Goal: Task Accomplishment & Management: Manage account settings

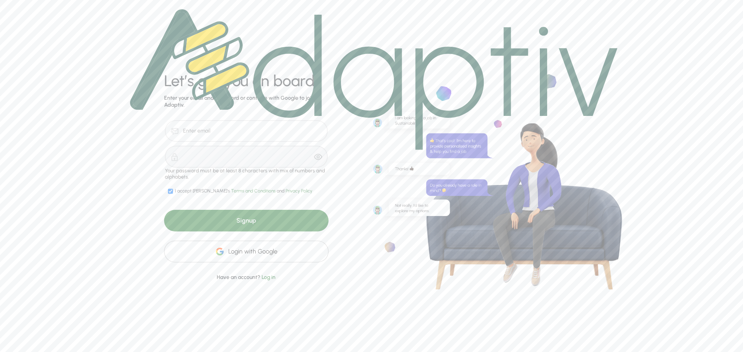
click at [238, 132] on img at bounding box center [373, 79] width 487 height 141
click at [319, 158] on div at bounding box center [374, 79] width 506 height 159
click at [269, 279] on span "Log in" at bounding box center [269, 277] width 14 height 7
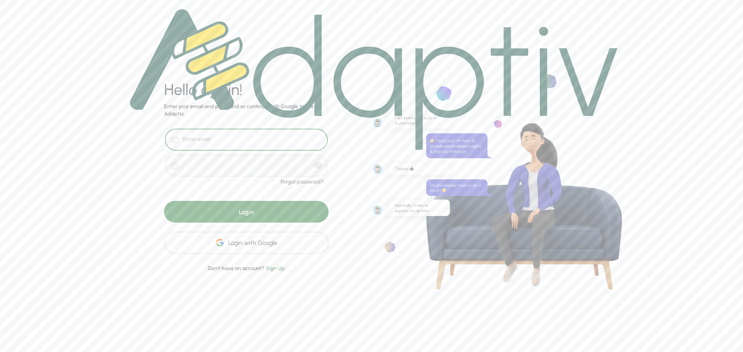
type input "[EMAIL_ADDRESS][DOMAIN_NAME]"
click at [251, 214] on div "Login" at bounding box center [246, 212] width 164 height 22
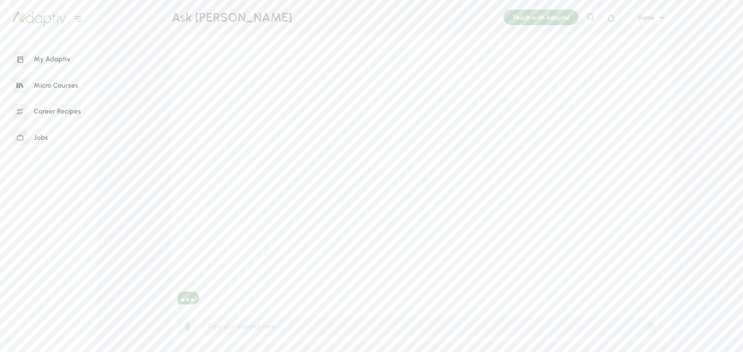
click at [47, 59] on div "My Adaptiv" at bounding box center [52, 59] width 48 height 17
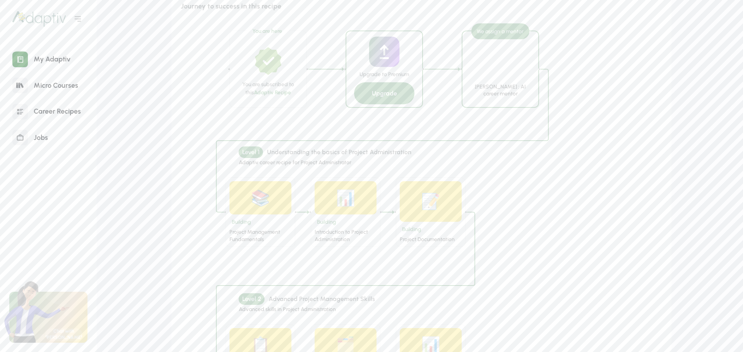
scroll to position [193, 0]
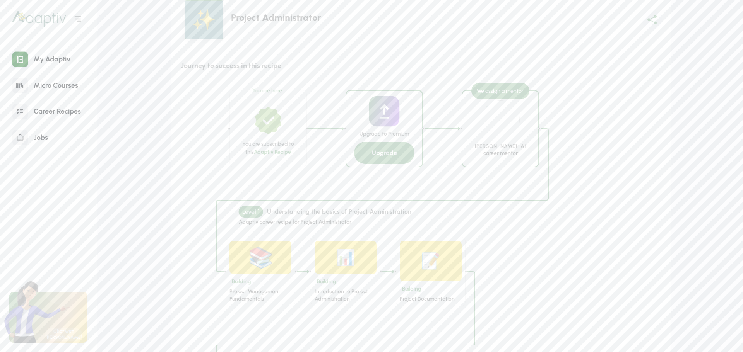
click at [267, 265] on div "📚" at bounding box center [260, 257] width 25 height 27
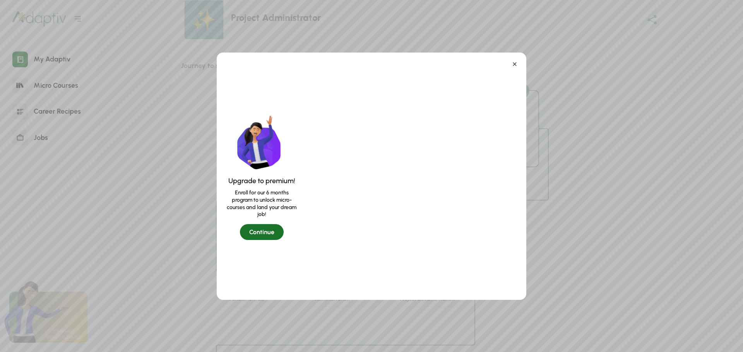
click at [518, 62] on div at bounding box center [514, 63] width 15 height 15
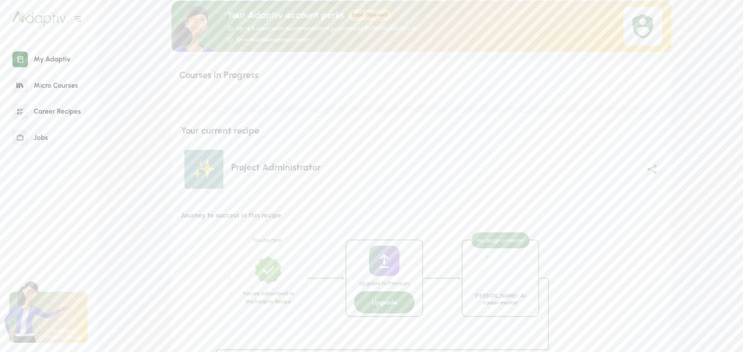
scroll to position [39, 0]
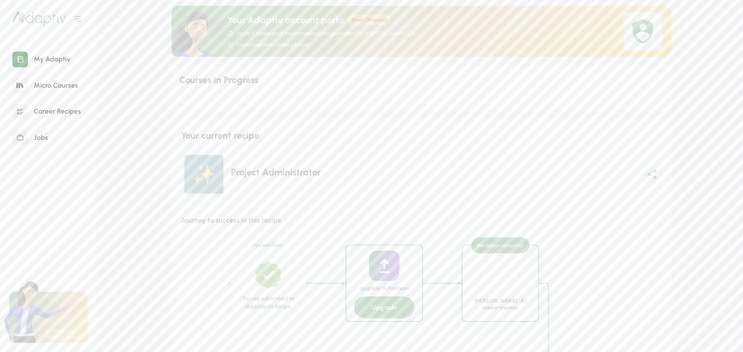
click at [56, 57] on div "My Adaptiv" at bounding box center [52, 59] width 48 height 17
click at [79, 18] on icon at bounding box center [77, 18] width 9 height 9
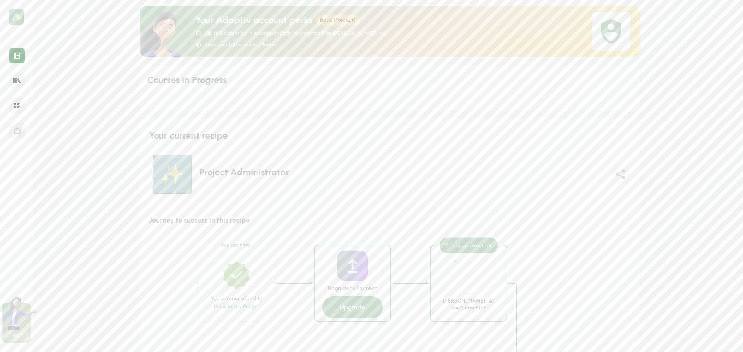
click at [16, 19] on img at bounding box center [16, 16] width 14 height 15
